Goal: Check status: Check status

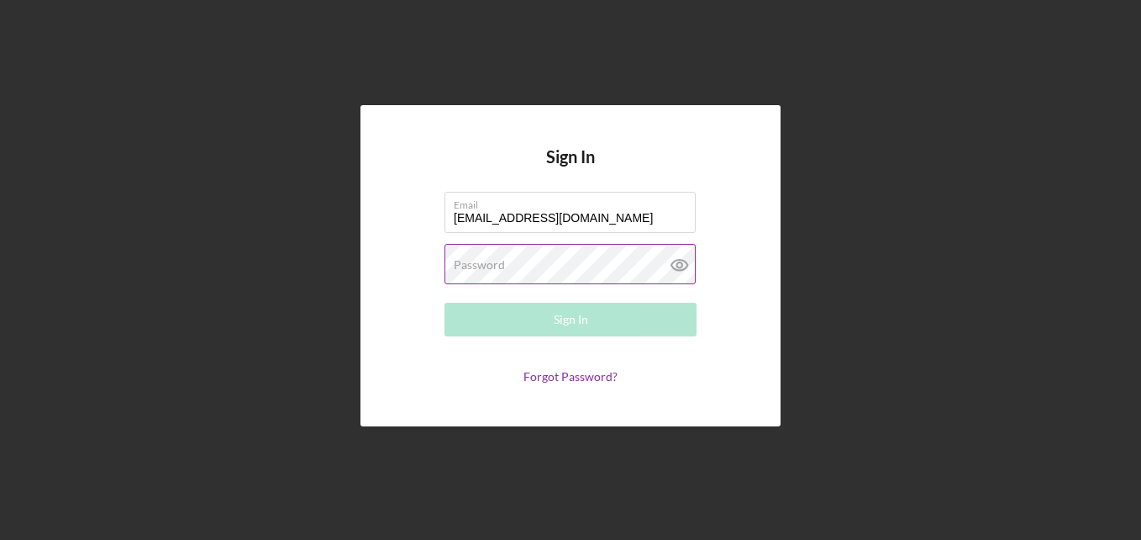
type input "[EMAIL_ADDRESS][DOMAIN_NAME]"
click at [497, 268] on label "Password" at bounding box center [479, 264] width 51 height 13
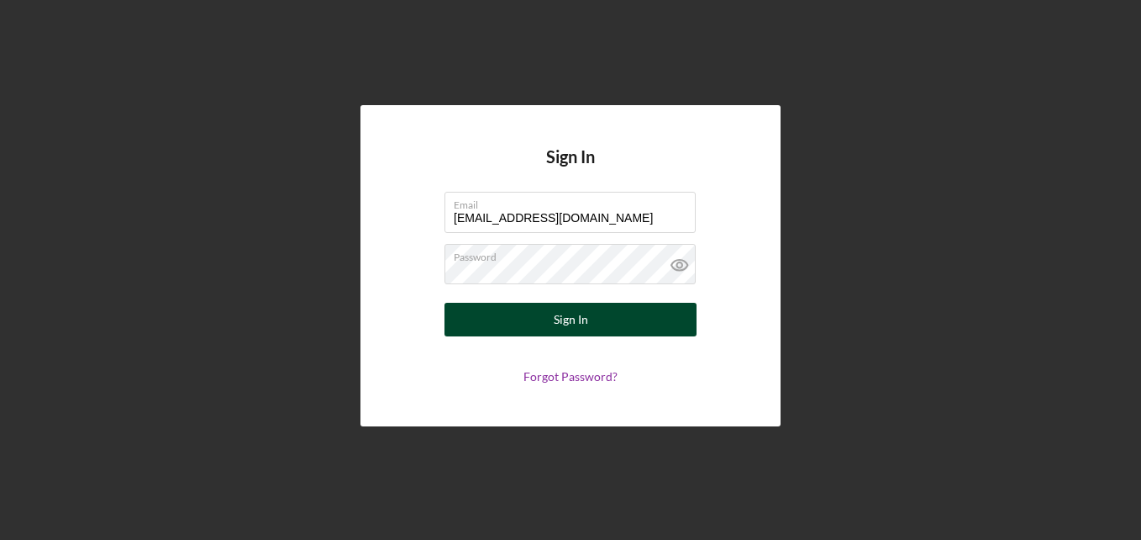
click at [605, 321] on button "Sign In" at bounding box center [571, 320] width 252 height 34
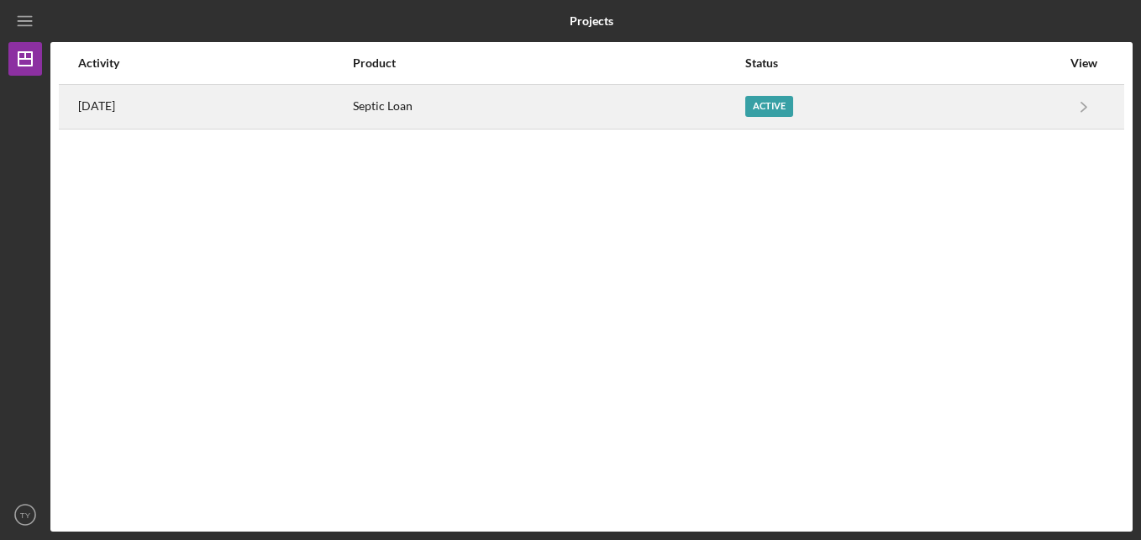
click at [793, 106] on div "Active" at bounding box center [769, 106] width 48 height 21
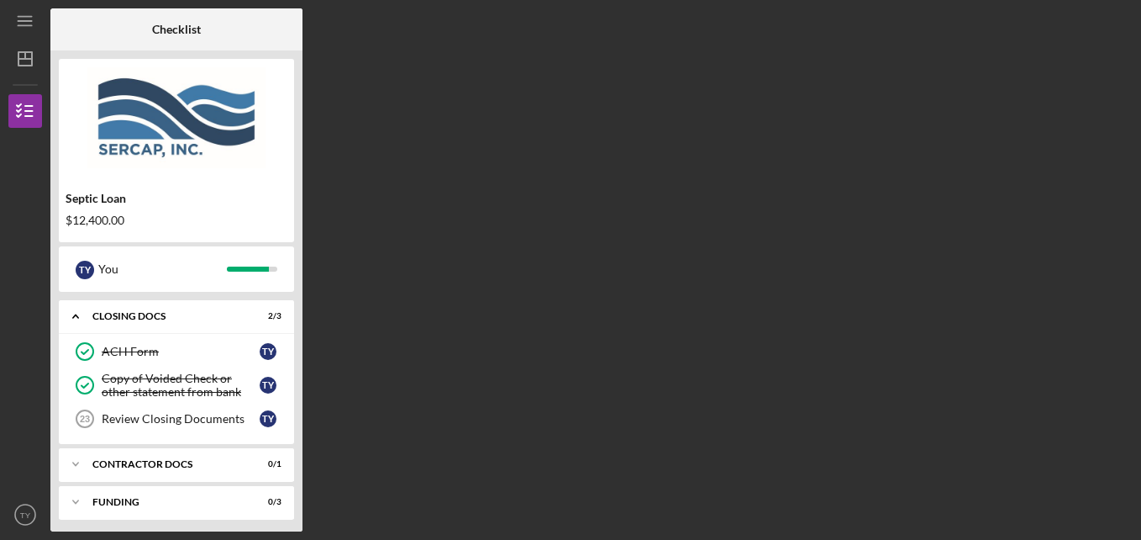
scroll to position [152, 0]
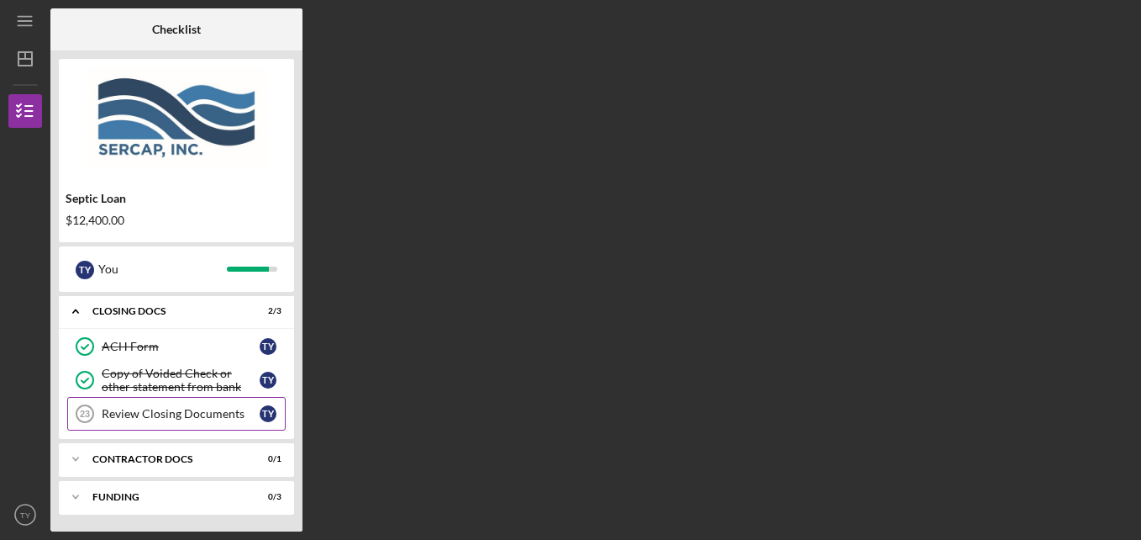
click at [181, 419] on div "Review Closing Documents" at bounding box center [181, 413] width 158 height 13
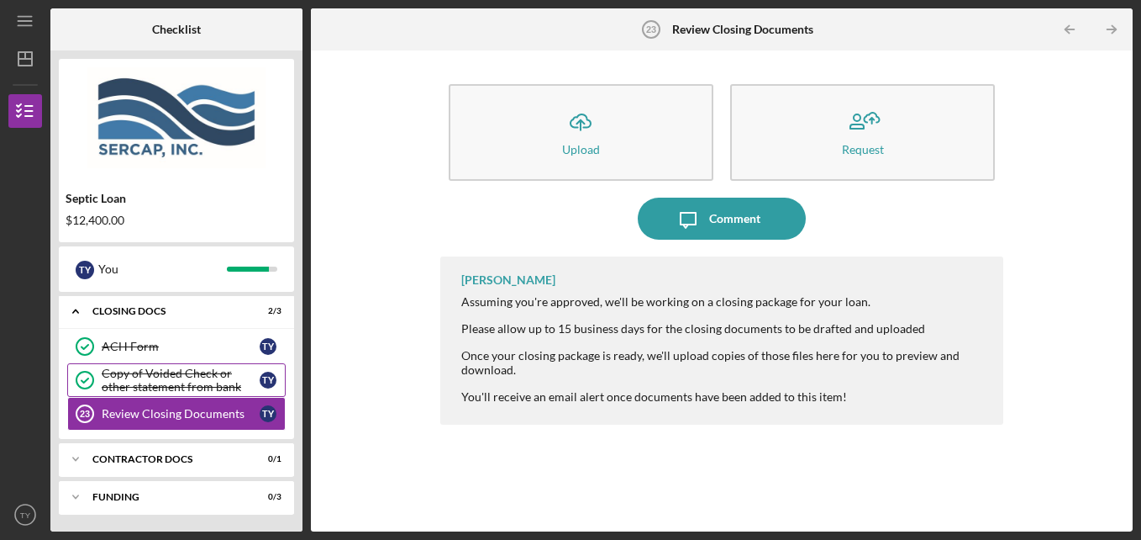
click at [153, 376] on div "Copy of Voided Check or other statement from bank" at bounding box center [181, 379] width 158 height 27
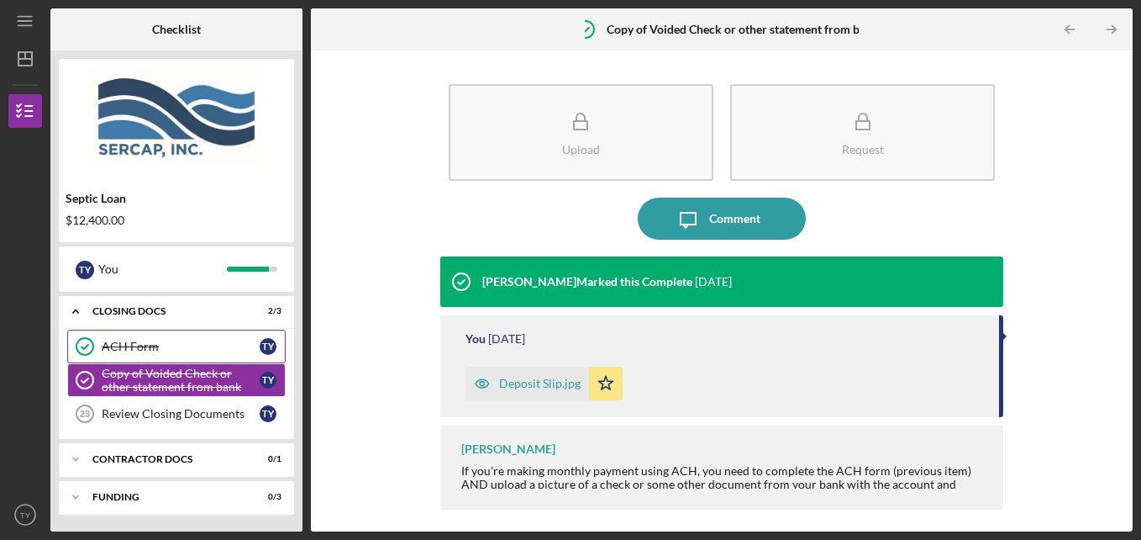
click at [124, 344] on div "ACH Form" at bounding box center [181, 346] width 158 height 13
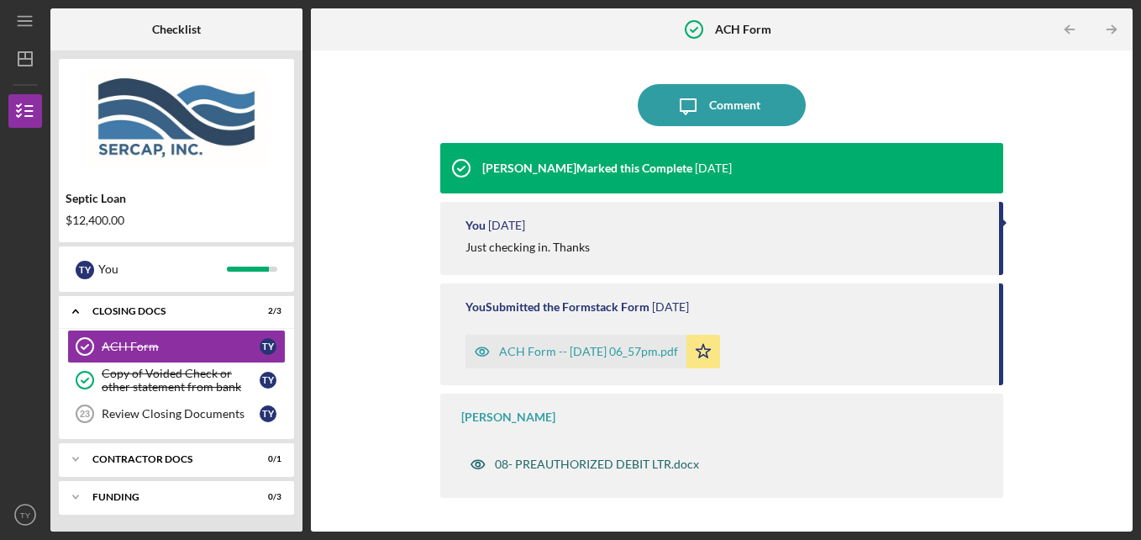
click at [605, 463] on div "08- PREAUTHORIZED DEBIT LTR.docx" at bounding box center [597, 463] width 204 height 13
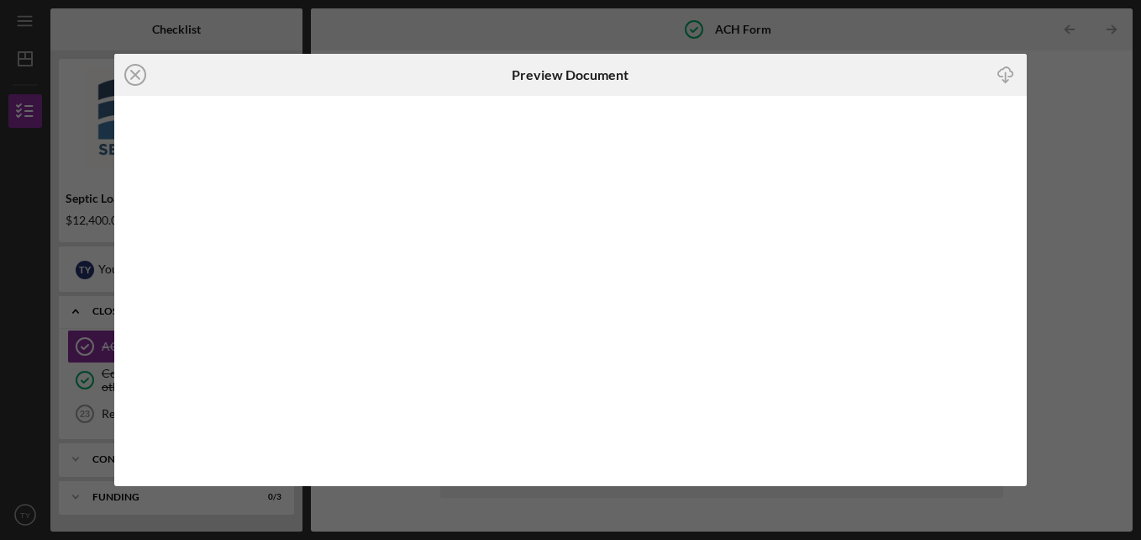
click at [134, 75] on line at bounding box center [135, 75] width 8 height 8
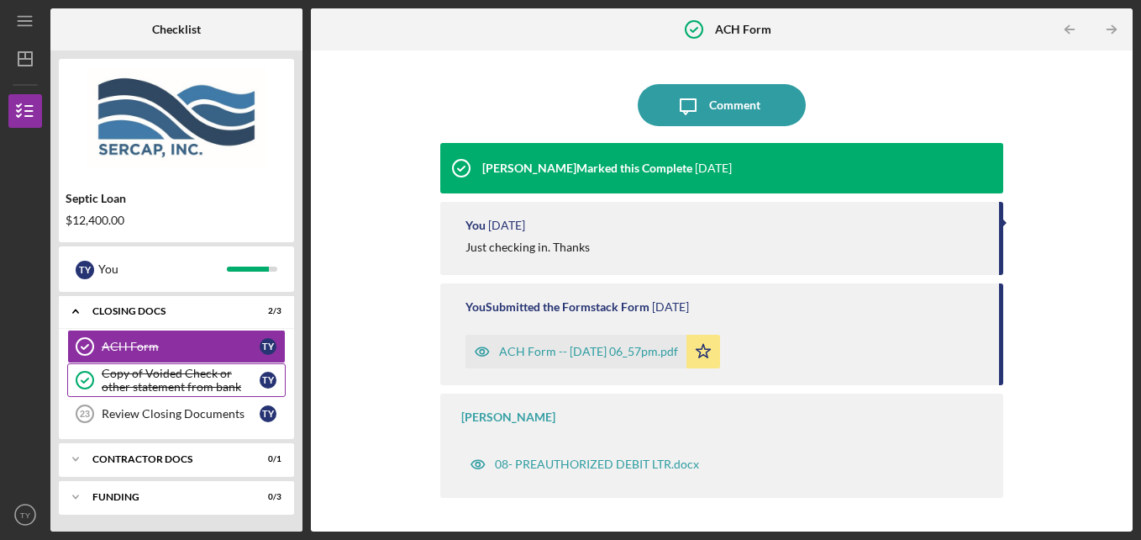
click at [111, 370] on div "Copy of Voided Check or other statement from bank" at bounding box center [181, 379] width 158 height 27
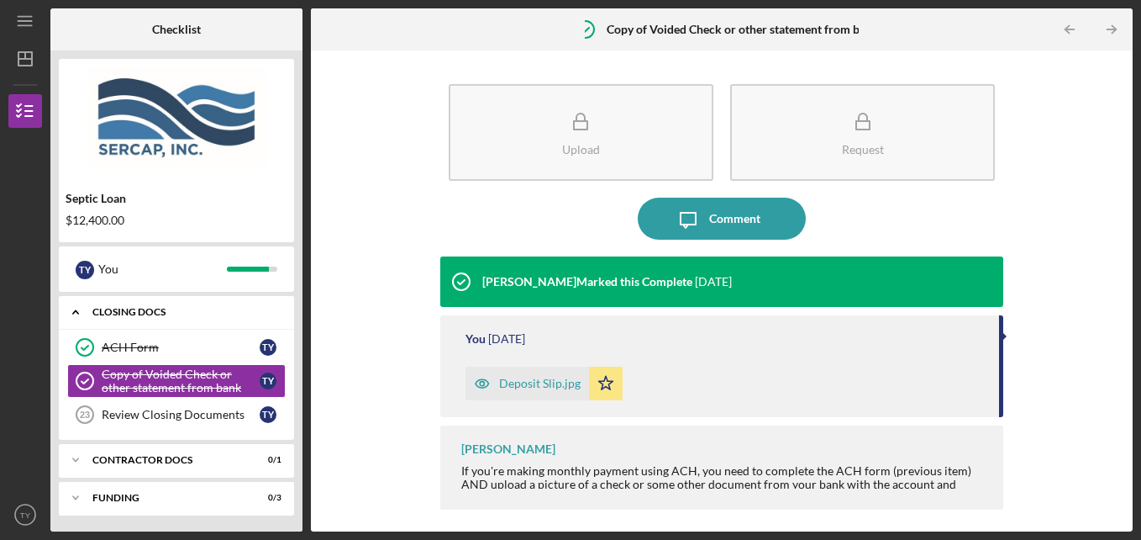
scroll to position [152, 0]
click at [33, 518] on icon "TY" at bounding box center [25, 514] width 34 height 42
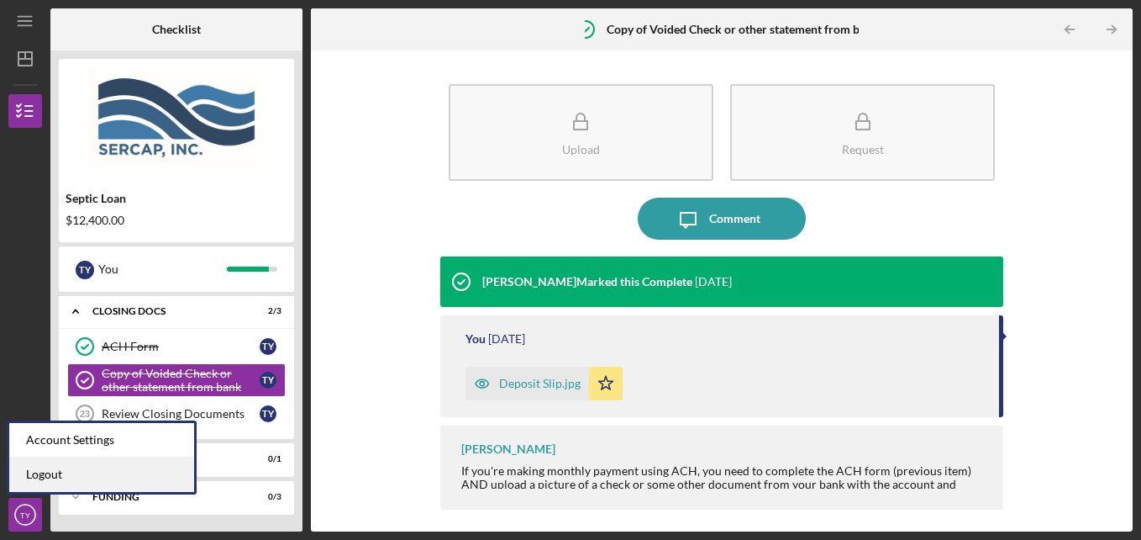
click at [24, 473] on link "Logout" at bounding box center [101, 474] width 185 height 34
